Goal: Task Accomplishment & Management: Use online tool/utility

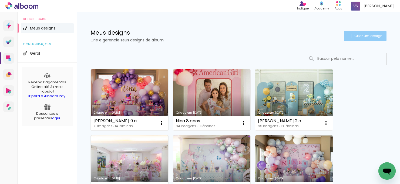
click at [366, 38] on span "Criar um design" at bounding box center [368, 36] width 28 height 4
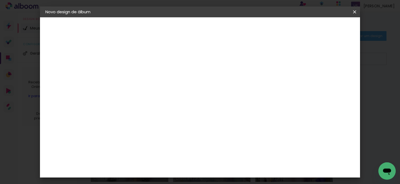
click at [355, 12] on iron-icon at bounding box center [354, 11] width 6 height 5
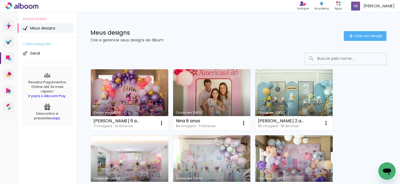
click at [52, 119] on link "aqui" at bounding box center [56, 117] width 8 height 5
click at [9, 41] on icon at bounding box center [8, 41] width 6 height 5
